Goal: Task Accomplishment & Management: Use online tool/utility

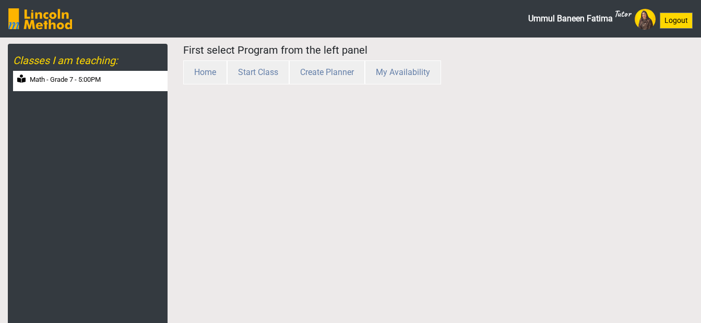
click at [50, 79] on label "Math - Grade 7 - 5:00PM" at bounding box center [65, 80] width 71 height 10
select select "month"
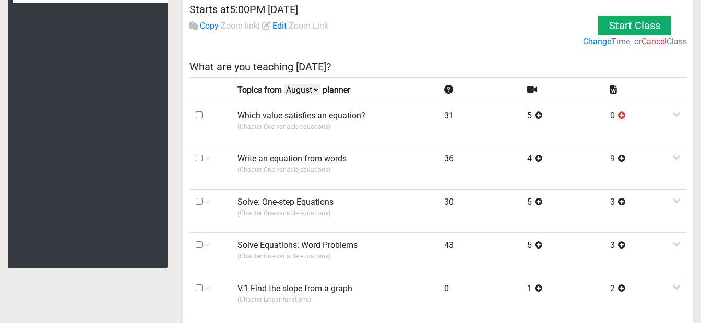
scroll to position [104, 0]
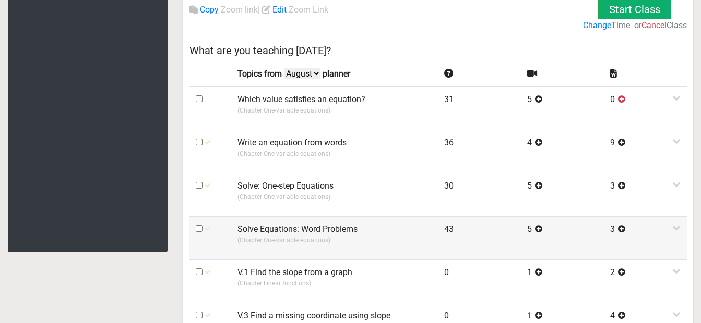
click at [197, 228] on input "checkbox" at bounding box center [199, 228] width 7 height 7
checkbox input "true"
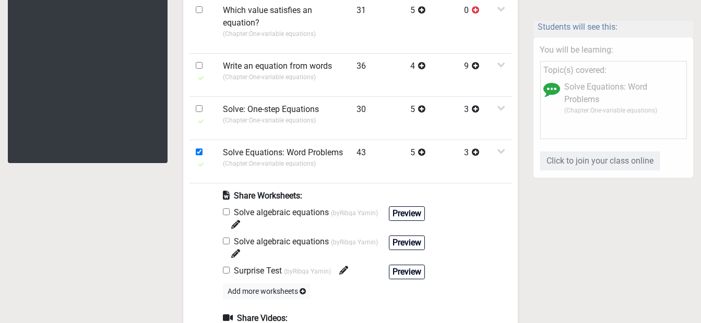
scroll to position [209, 0]
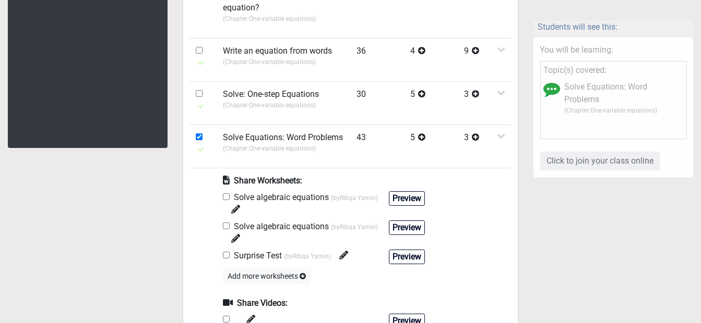
click at [226, 196] on input "checkbox" at bounding box center [226, 197] width 7 height 7
checkbox input "true"
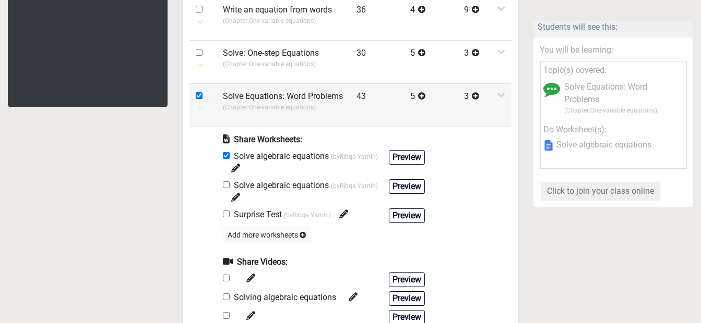
scroll to position [313, 0]
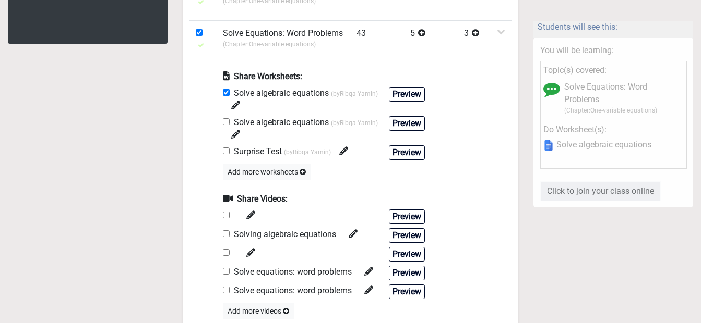
click at [224, 235] on input "checkbox" at bounding box center [226, 234] width 7 height 7
checkbox input "true"
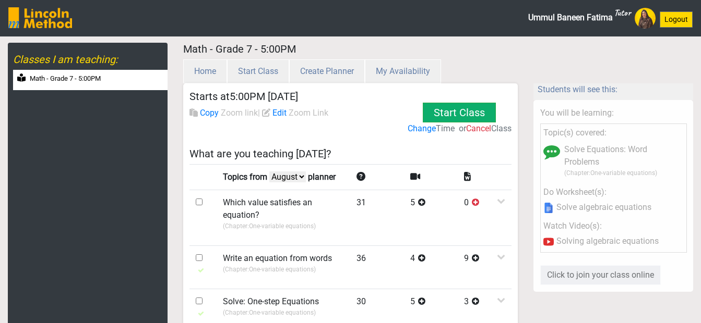
scroll to position [0, 0]
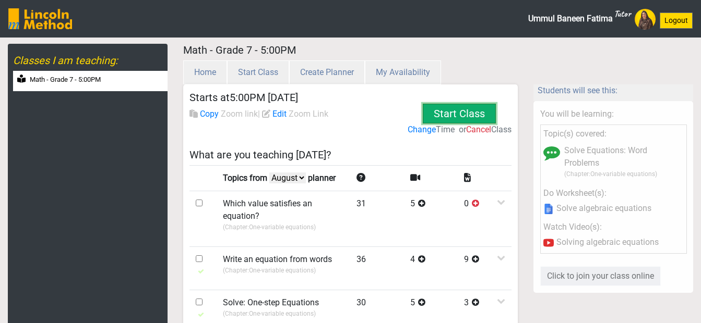
click at [443, 110] on button "Start Class" at bounding box center [459, 114] width 73 height 20
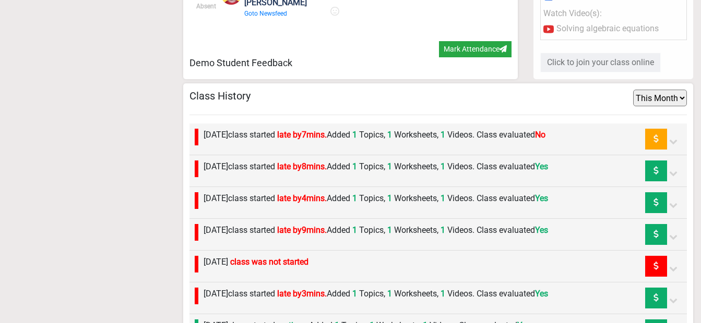
scroll to position [939, 0]
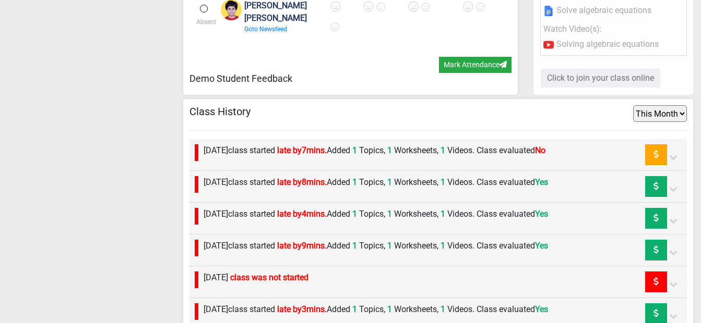
click at [670, 161] on icon at bounding box center [673, 157] width 8 height 8
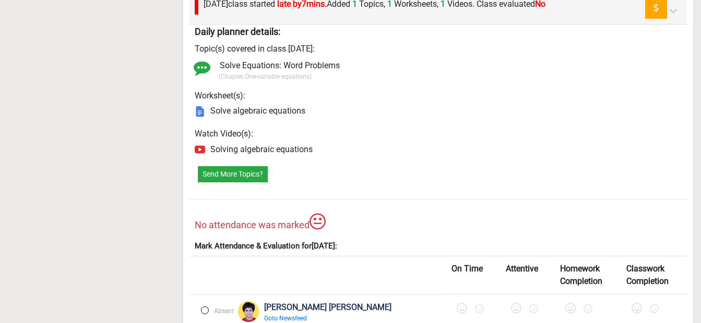
scroll to position [1148, 0]
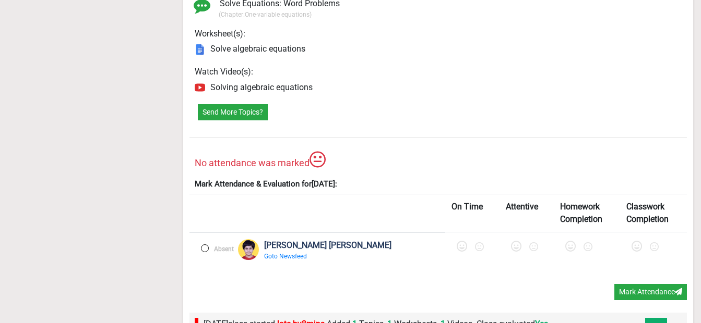
click at [204, 252] on label at bounding box center [205, 249] width 8 height 8
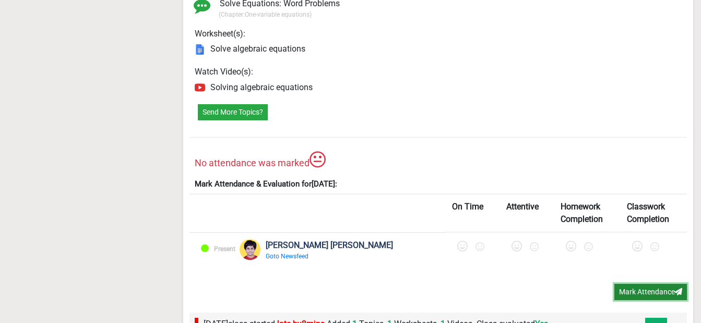
drag, startPoint x: 648, startPoint y: 305, endPoint x: 643, endPoint y: 295, distance: 11.2
click at [648, 300] on button "Mark Attendance" at bounding box center [650, 292] width 73 height 16
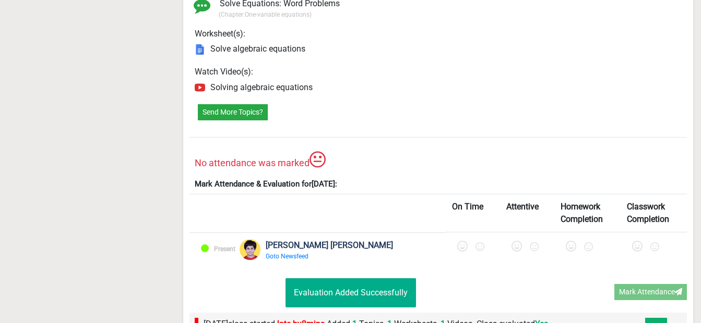
scroll to position [40, 0]
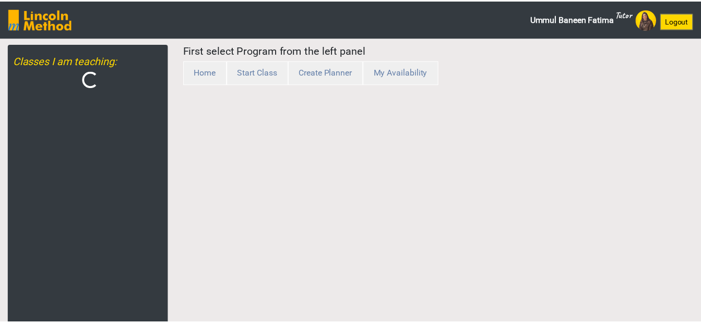
scroll to position [40, 0]
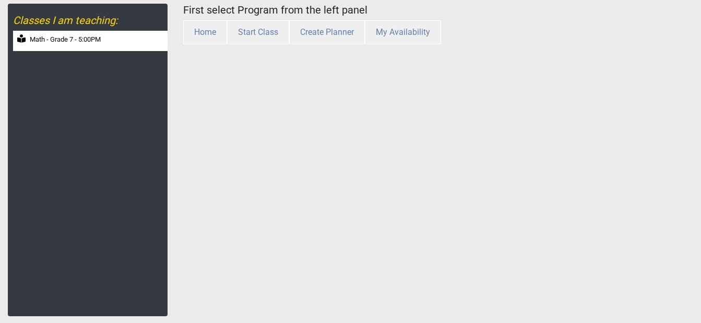
click at [116, 40] on div "Math - Grade 7 - 5:00PM" at bounding box center [90, 41] width 154 height 20
select select "month"
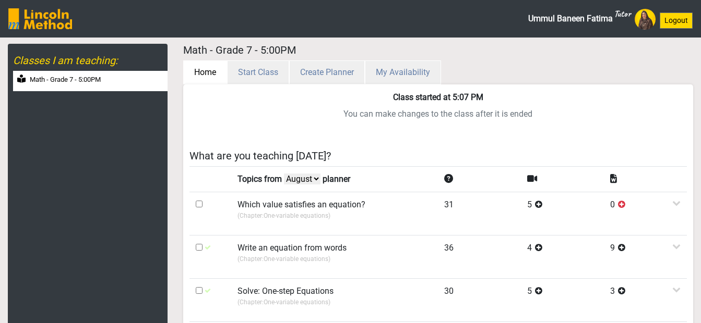
click at [191, 67] on button "Home" at bounding box center [205, 73] width 44 height 24
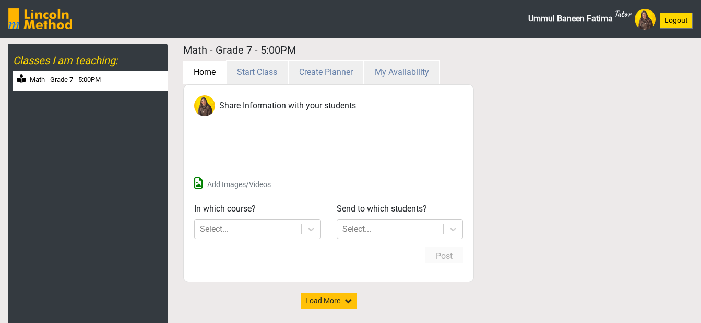
click at [69, 79] on label "Math - Grade 7 - 5:00PM" at bounding box center [65, 80] width 71 height 10
select select "month"
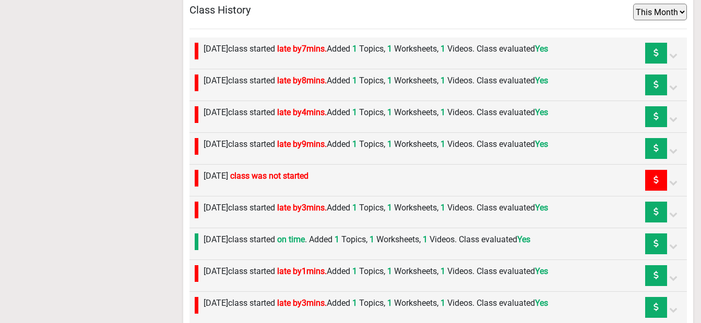
scroll to position [730, 0]
